Goal: Task Accomplishment & Management: Use online tool/utility

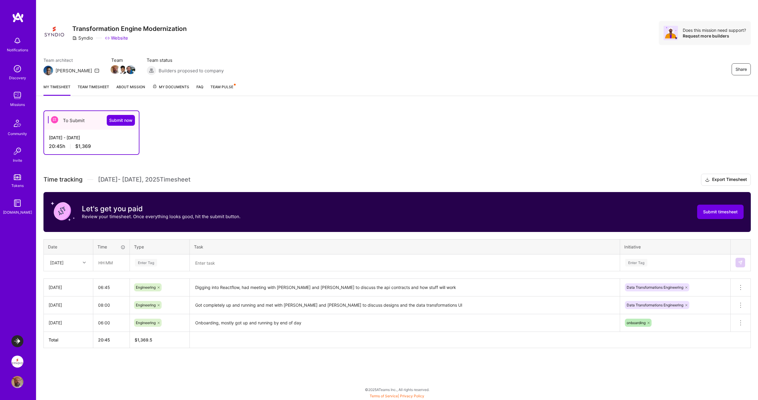
click at [93, 87] on link "Team timesheet" at bounding box center [94, 90] width 32 height 12
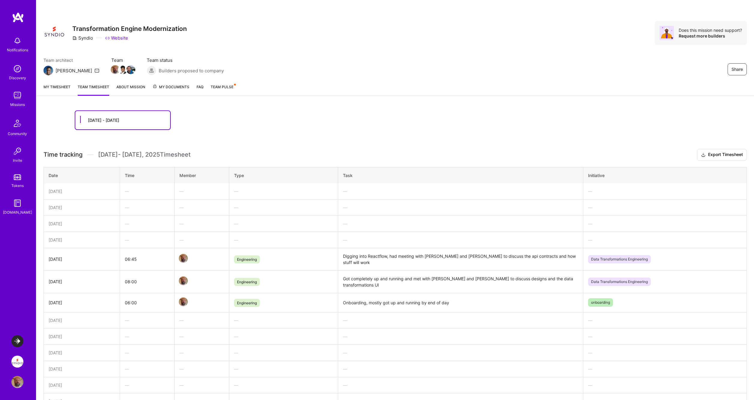
click at [63, 85] on link "My timesheet" at bounding box center [57, 90] width 27 height 12
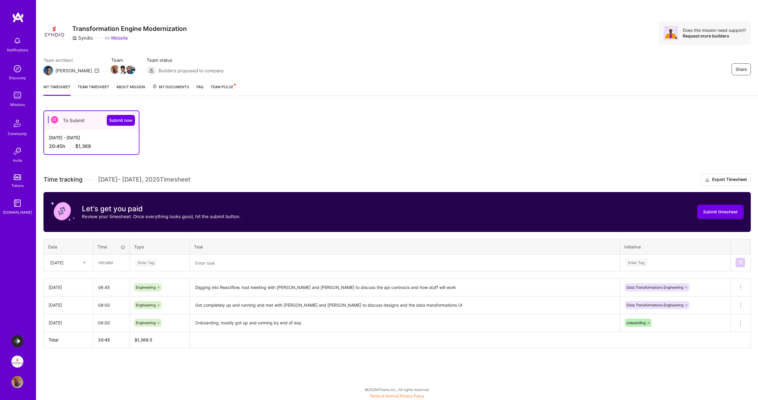
click at [83, 264] on div at bounding box center [84, 263] width 9 height 8
click at [67, 355] on div "[DATE]" at bounding box center [68, 356] width 49 height 11
click at [110, 265] on input "text" at bounding box center [112, 263] width 36 height 16
type input "06:30"
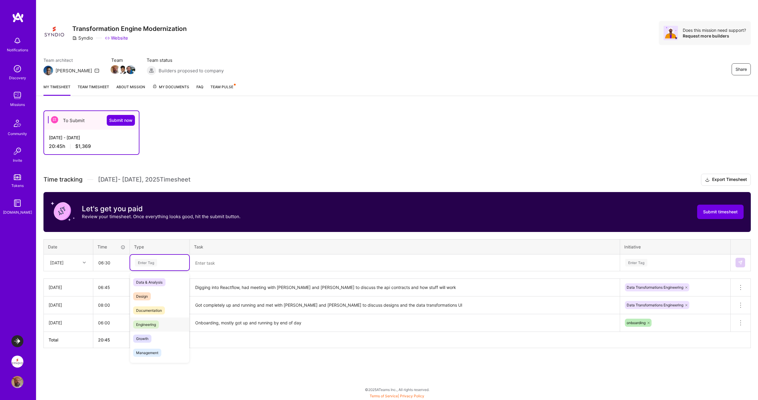
click at [147, 323] on span "Engineering" at bounding box center [146, 324] width 26 height 8
click at [211, 261] on textarea at bounding box center [405, 263] width 429 height 16
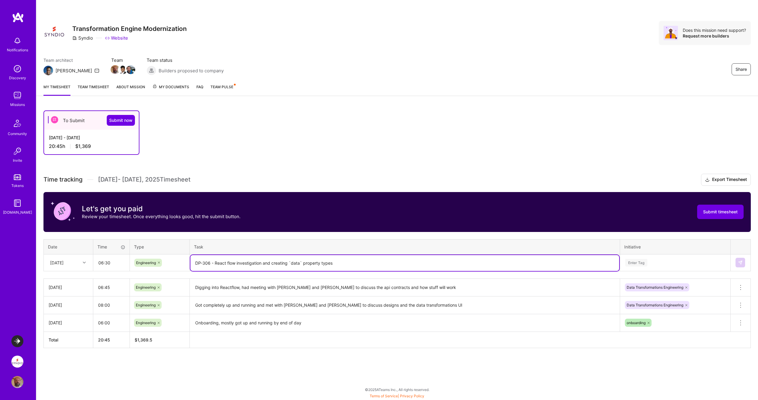
drag, startPoint x: 303, startPoint y: 263, endPoint x: 337, endPoint y: 263, distance: 33.6
click at [337, 263] on textarea "DP-306 - React flow investigation and creating `data` property types" at bounding box center [405, 263] width 429 height 16
type textarea "DP-306 - React flow investigation and creating `data` property (transformation …"
click at [639, 262] on div "Enter Tag" at bounding box center [637, 262] width 22 height 9
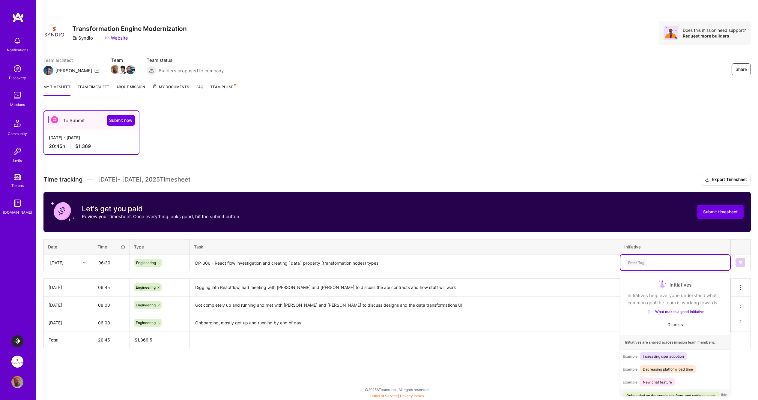
scroll to position [27, 0]
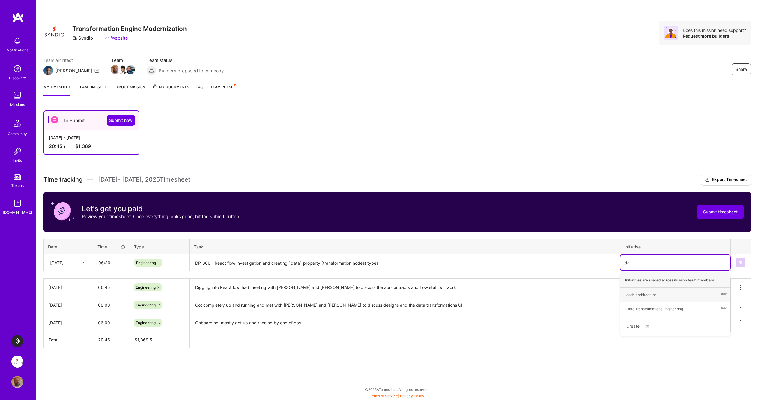
type input "dat"
click at [656, 291] on span "Data Transformations Engineering" at bounding box center [655, 295] width 63 height 8
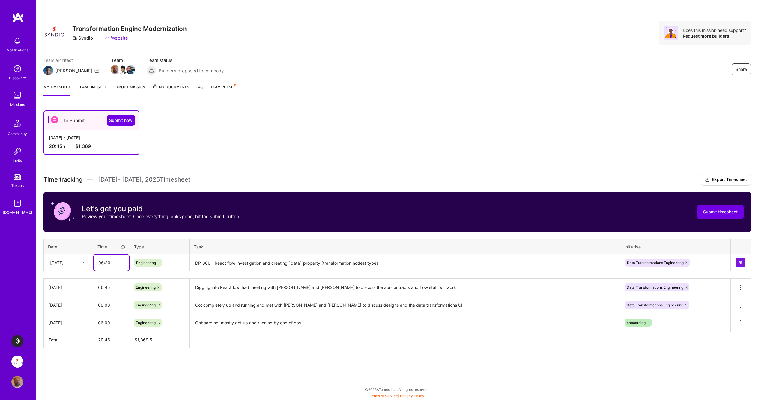
drag, startPoint x: 109, startPoint y: 263, endPoint x: 98, endPoint y: 262, distance: 11.2
click at [98, 262] on input "06:30" at bounding box center [112, 263] width 36 height 16
type input "7"
type input "06:30"
click at [507, 264] on textarea "DP-306 - React flow investigation and creating `data` property (transformation …" at bounding box center [405, 263] width 429 height 16
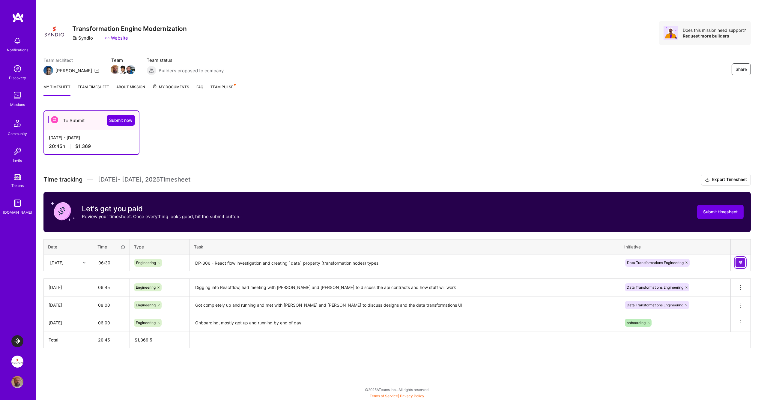
click at [740, 261] on img at bounding box center [740, 262] width 5 height 5
